Goal: Book appointment/travel/reservation

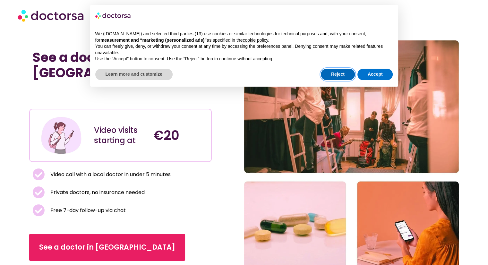
click at [332, 71] on button "Reject" at bounding box center [338, 75] width 34 height 12
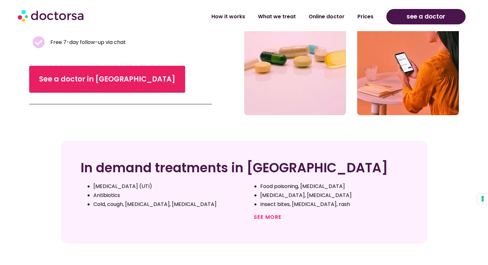
scroll to position [168, 0]
click at [258, 218] on link "See more" at bounding box center [268, 216] width 28 height 7
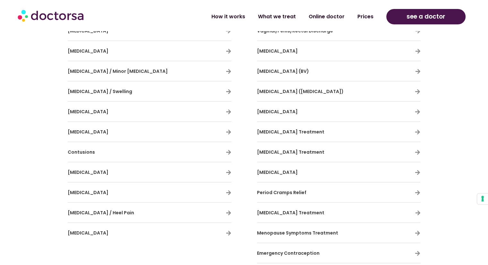
scroll to position [1335, 0]
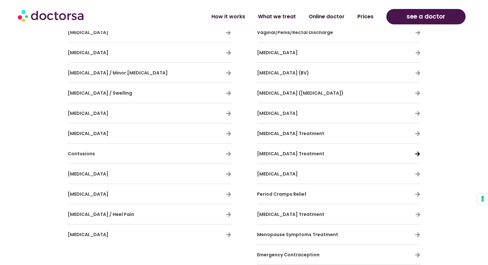
click at [416, 151] on icon at bounding box center [417, 153] width 5 height 5
click at [417, 151] on icon at bounding box center [417, 153] width 5 height 5
click at [291, 151] on span "Gonorrhoea Treatment" at bounding box center [290, 154] width 67 height 6
click at [419, 151] on icon at bounding box center [417, 153] width 5 height 5
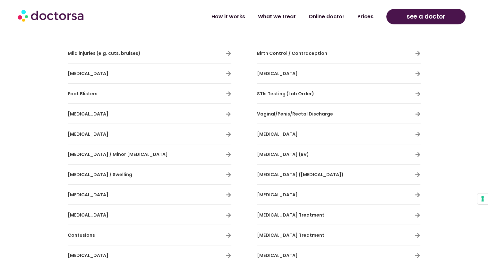
scroll to position [1245, 0]
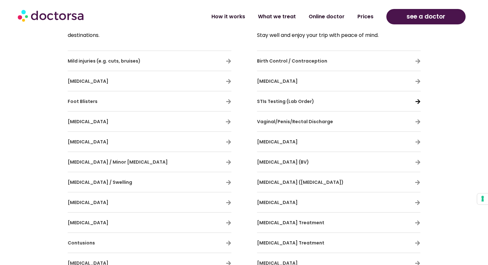
click at [419, 99] on icon at bounding box center [417, 101] width 5 height 5
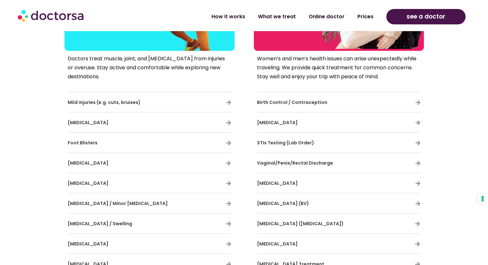
scroll to position [1204, 0]
click at [481, 198] on button "Your consent preferences for tracking technologies" at bounding box center [482, 199] width 11 height 11
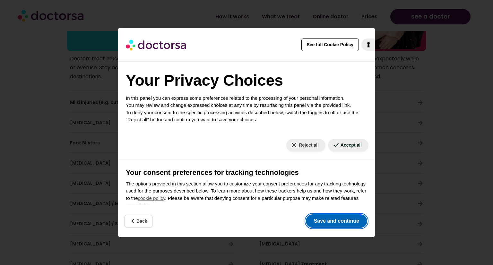
click at [331, 221] on button "Save and continue" at bounding box center [336, 220] width 61 height 13
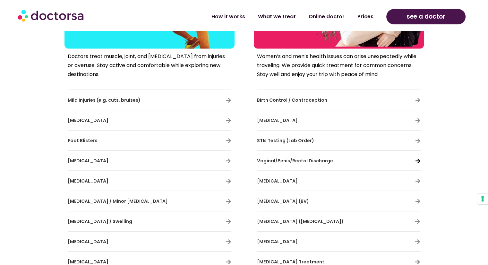
click at [418, 158] on icon at bounding box center [417, 160] width 5 height 5
click at [418, 140] on icon at bounding box center [417, 140] width 5 height 5
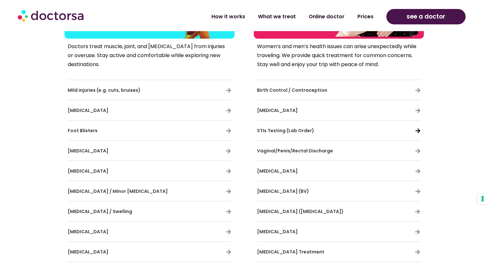
scroll to position [1217, 0]
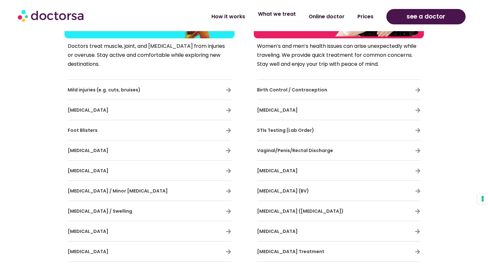
click at [285, 18] on link "What we treat" at bounding box center [277, 14] width 51 height 15
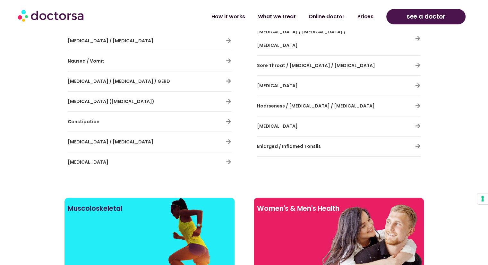
scroll to position [972, 0]
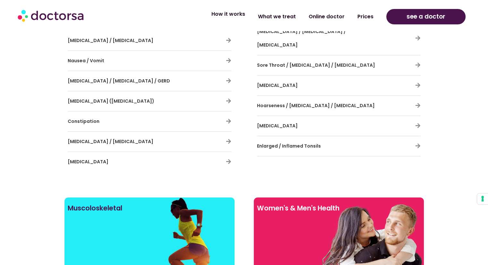
click at [235, 15] on link "How it works" at bounding box center [228, 14] width 47 height 15
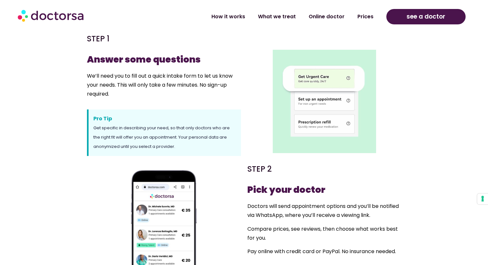
scroll to position [204, 0]
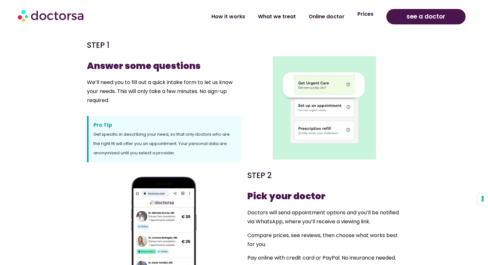
click at [368, 15] on link "Prices" at bounding box center [365, 14] width 29 height 15
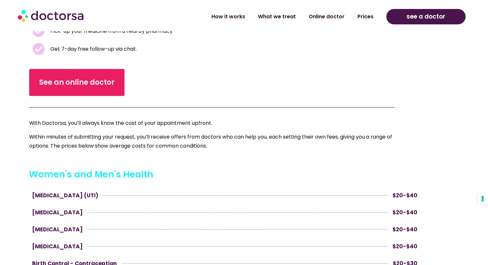
scroll to position [201, 0]
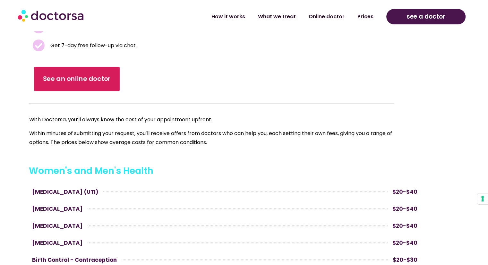
click at [71, 81] on span "See an online doctor" at bounding box center [77, 78] width 68 height 9
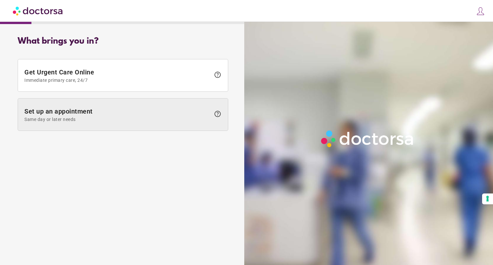
click at [99, 116] on span "Set up an appointment Same day or later needs" at bounding box center [117, 115] width 186 height 14
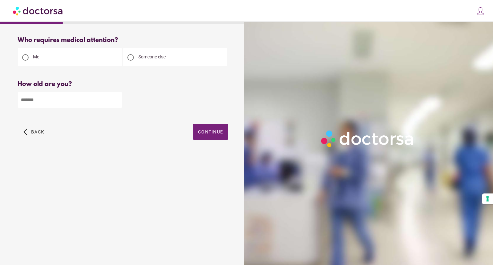
click at [65, 99] on input "number" at bounding box center [70, 100] width 104 height 16
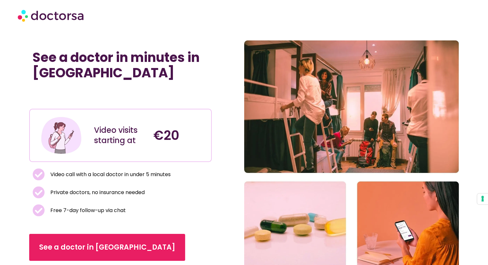
click at [176, 148] on div "€20" at bounding box center [179, 135] width 59 height 49
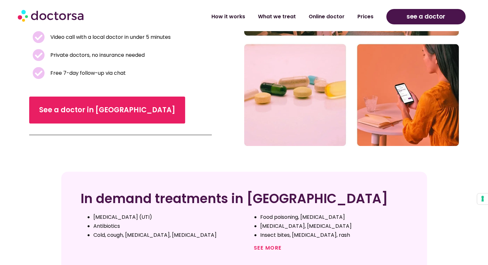
scroll to position [156, 0]
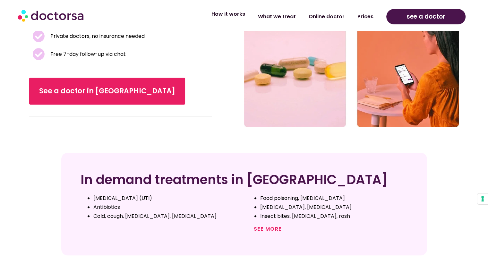
click at [236, 16] on link "How it works" at bounding box center [228, 14] width 47 height 15
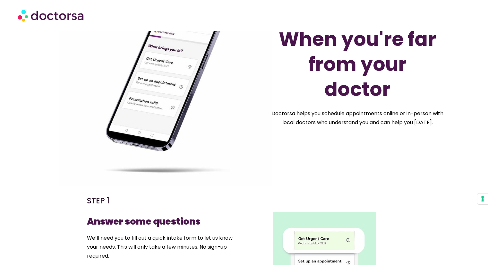
scroll to position [48, 0]
